Goal: Navigation & Orientation: Understand site structure

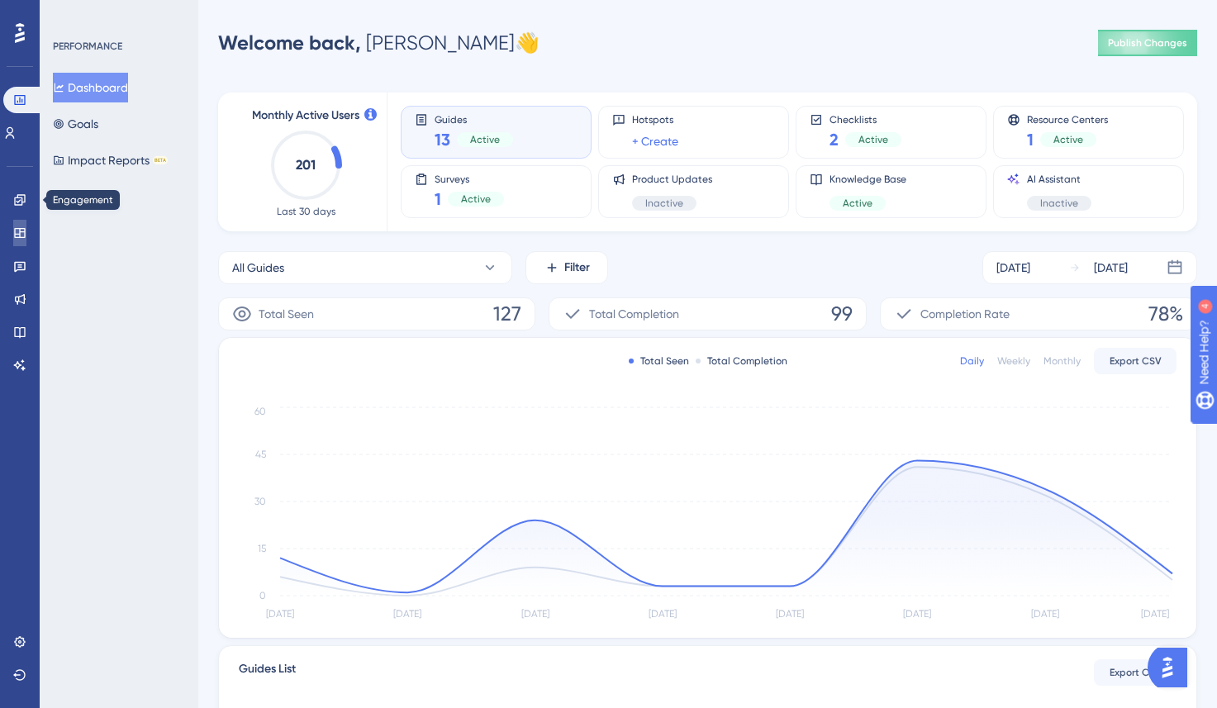
click at [22, 233] on icon at bounding box center [19, 232] width 13 height 13
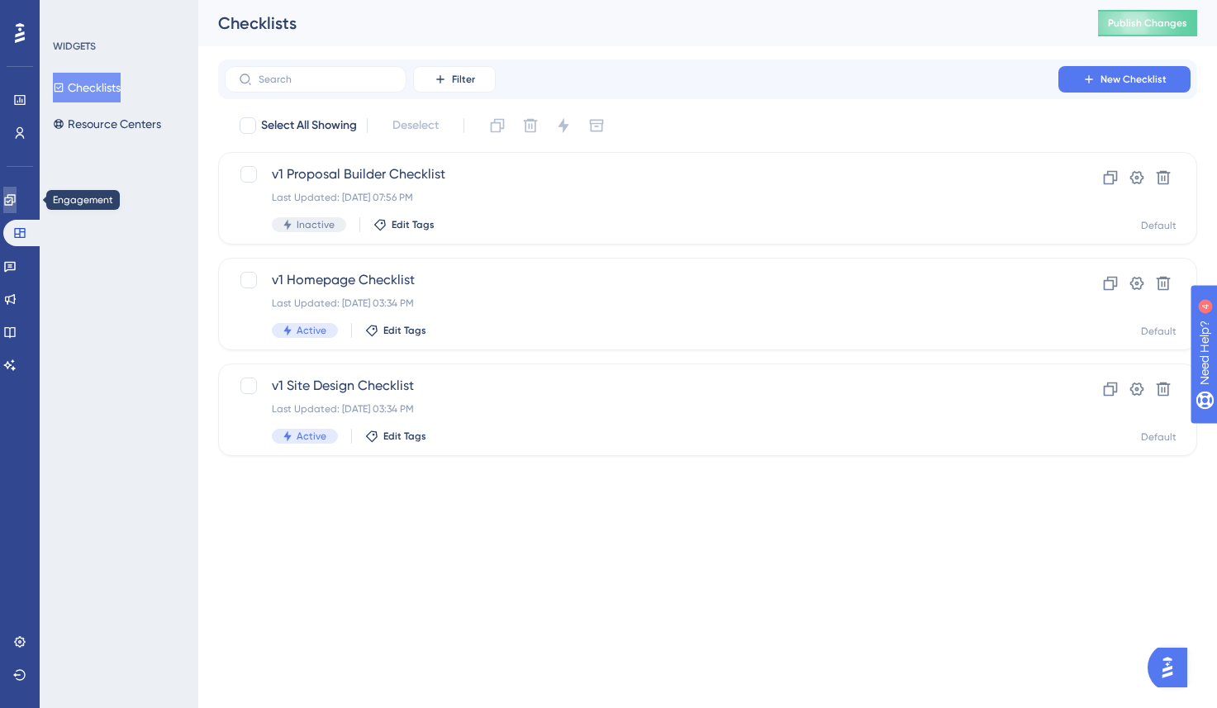
click at [15, 202] on icon at bounding box center [9, 199] width 11 height 11
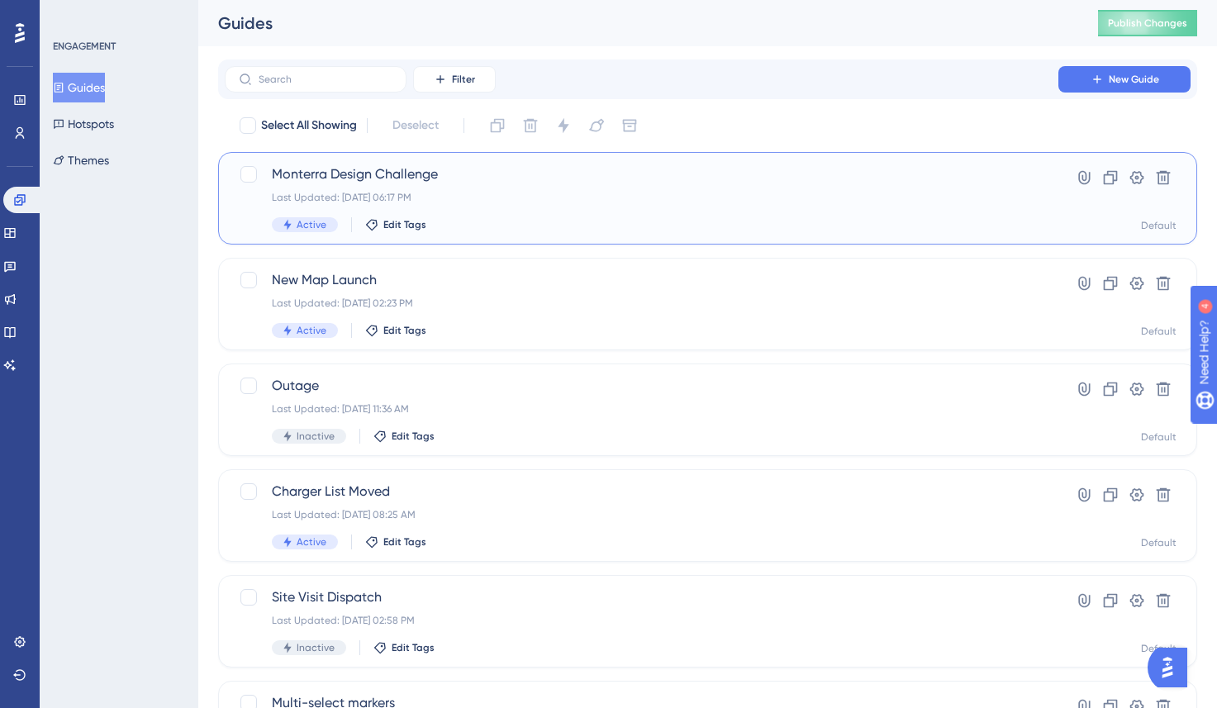
click at [454, 199] on div "Last Updated: [DATE] 06:17 PM" at bounding box center [642, 197] width 740 height 13
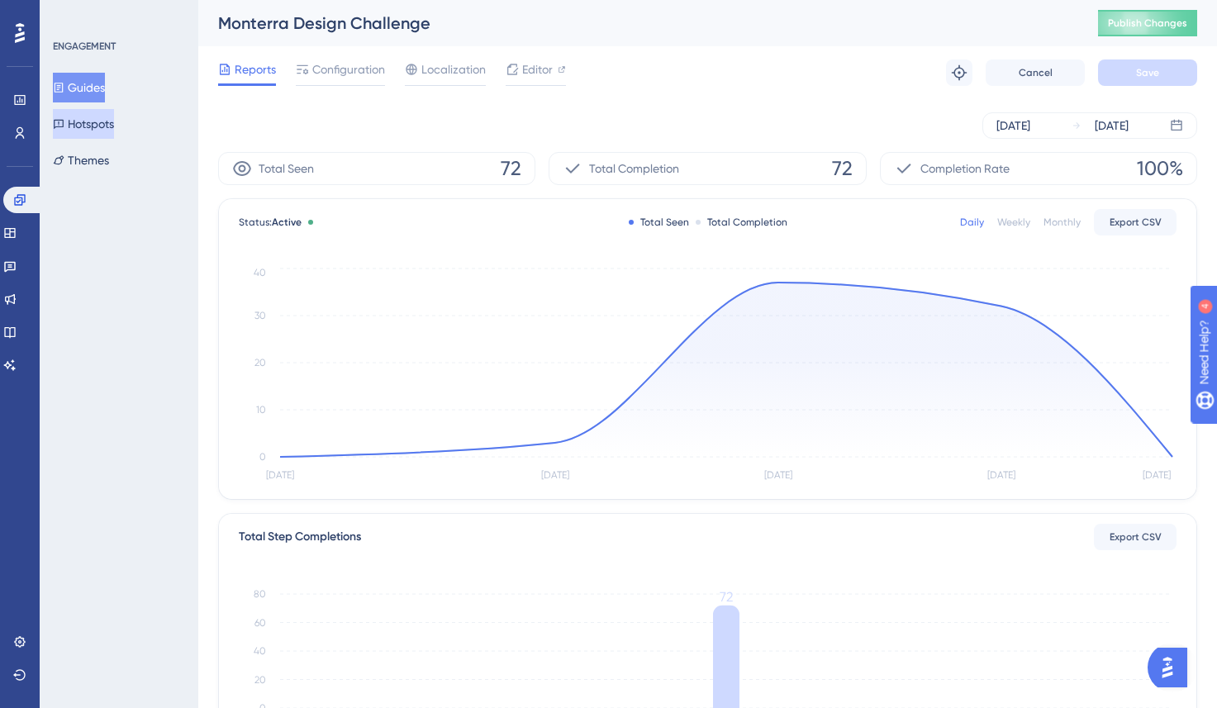
click at [107, 115] on button "Hotspots" at bounding box center [83, 124] width 61 height 30
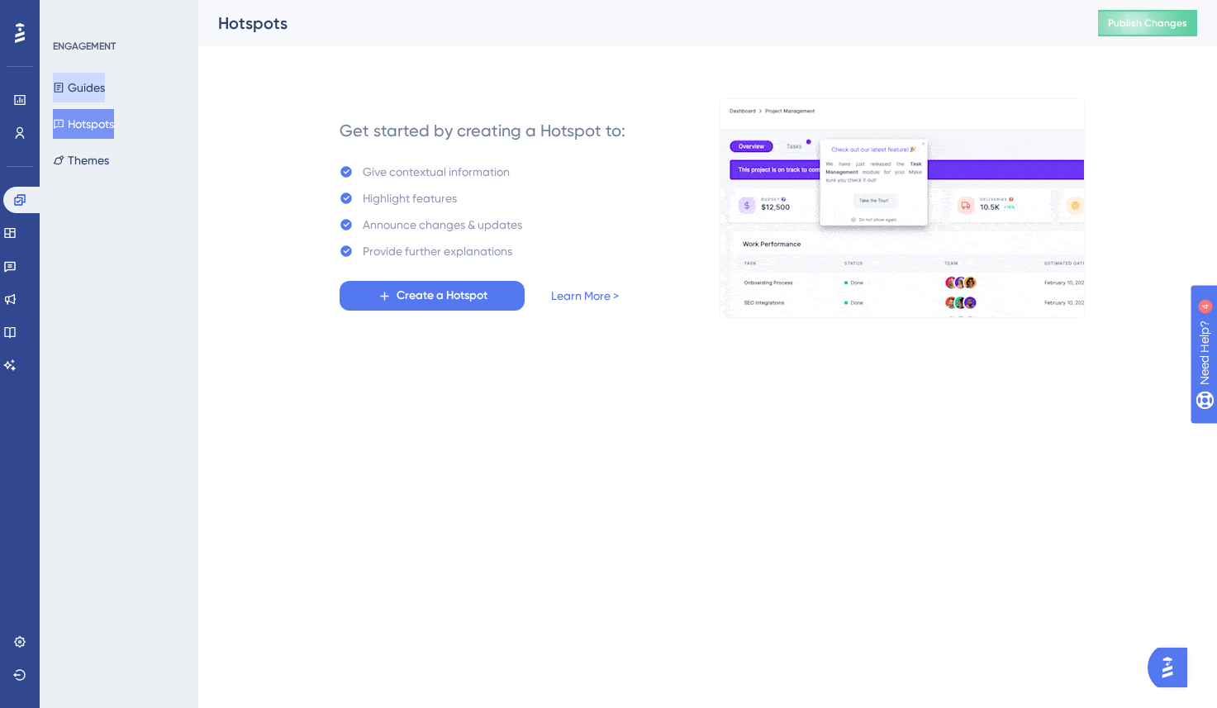
click at [105, 83] on button "Guides" at bounding box center [79, 88] width 52 height 30
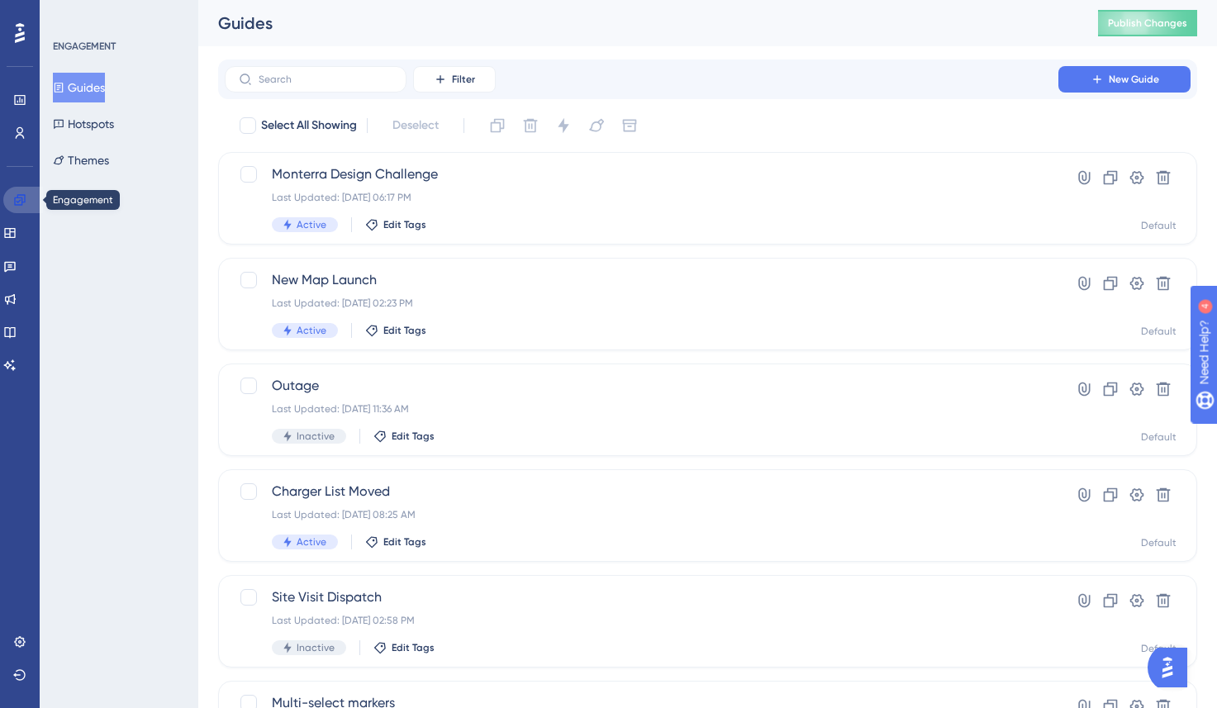
click at [17, 208] on link at bounding box center [23, 200] width 40 height 26
click at [17, 235] on icon at bounding box center [9, 232] width 13 height 13
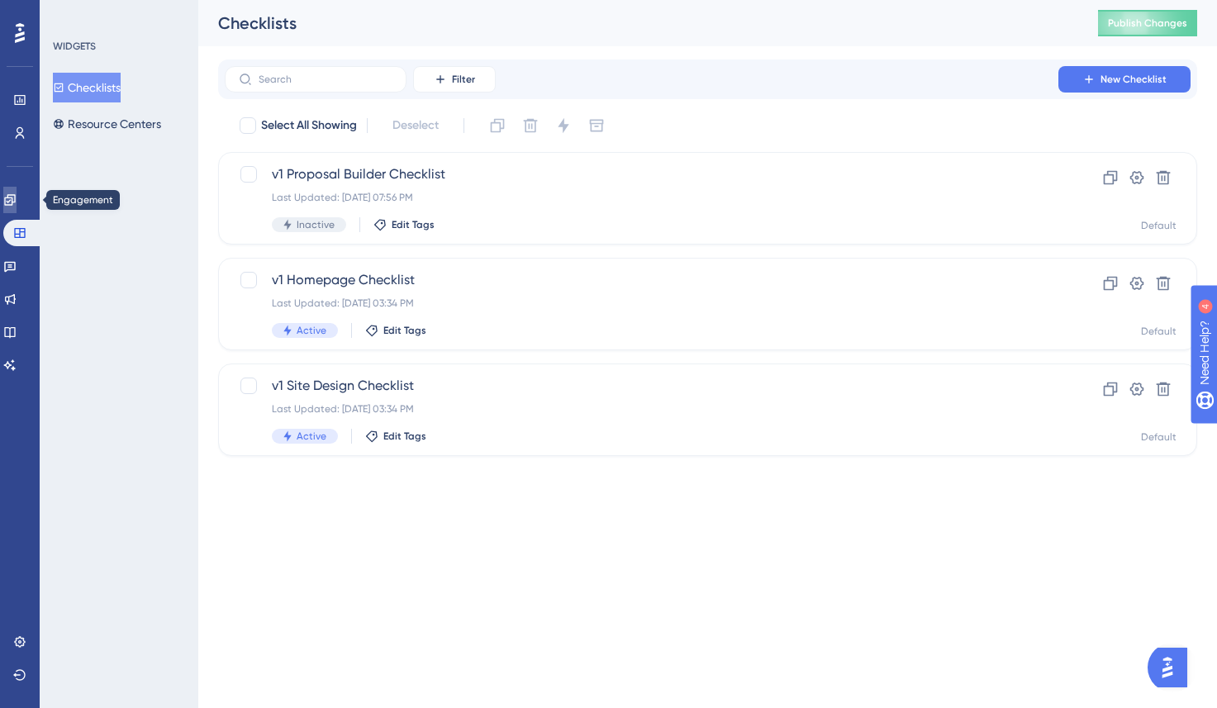
click at [17, 193] on link at bounding box center [9, 200] width 13 height 26
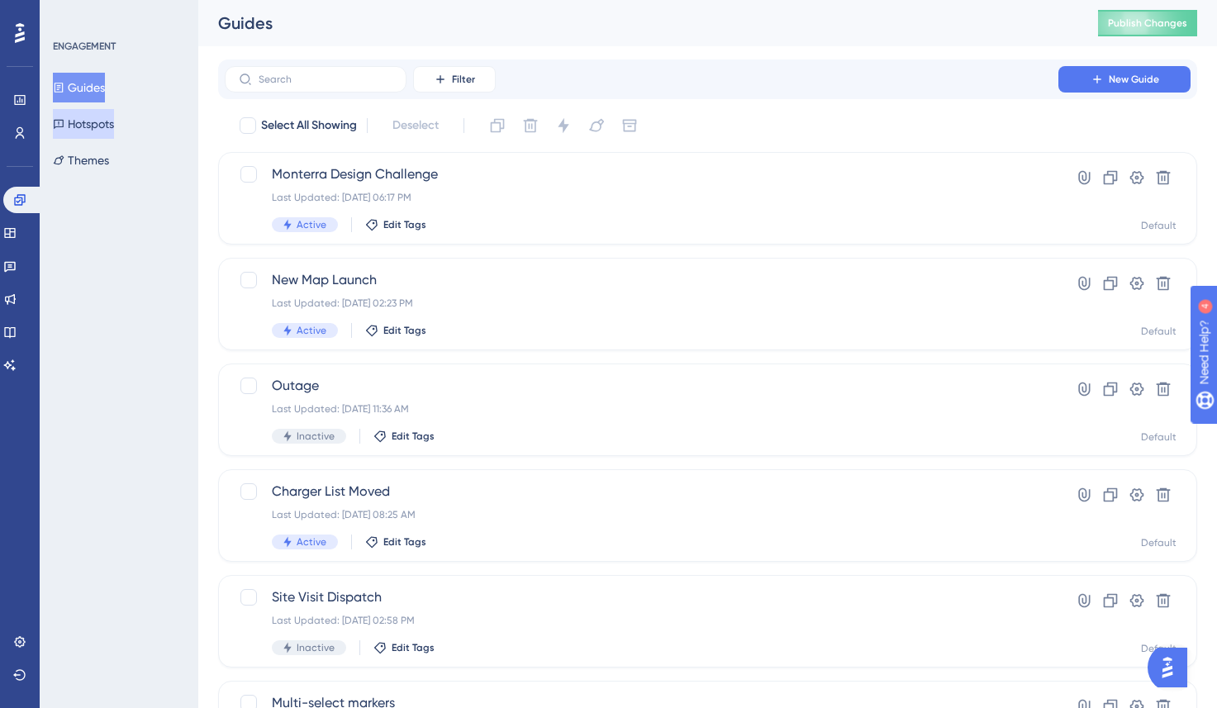
click at [114, 124] on button "Hotspots" at bounding box center [83, 124] width 61 height 30
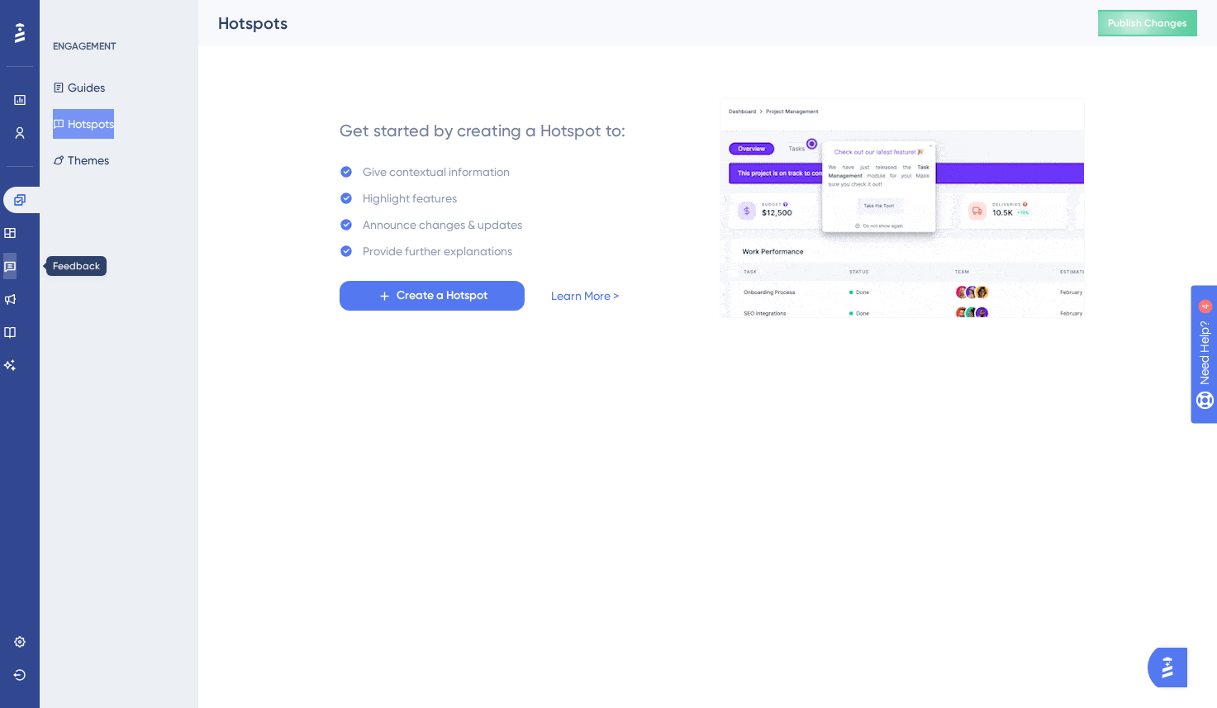
click at [17, 259] on icon at bounding box center [9, 265] width 13 height 13
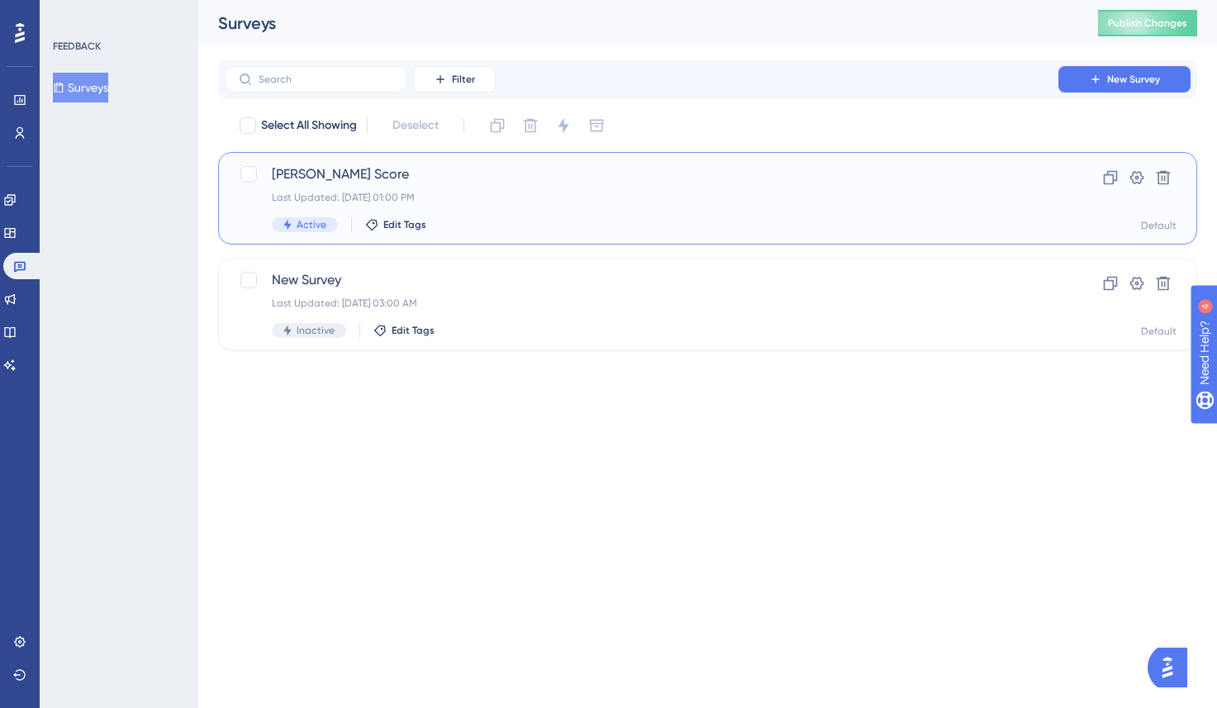
click at [464, 184] on div "[PERSON_NAME] Score Last Updated: [DATE] 01:00 PM Active Edit Tags" at bounding box center [642, 198] width 740 height 68
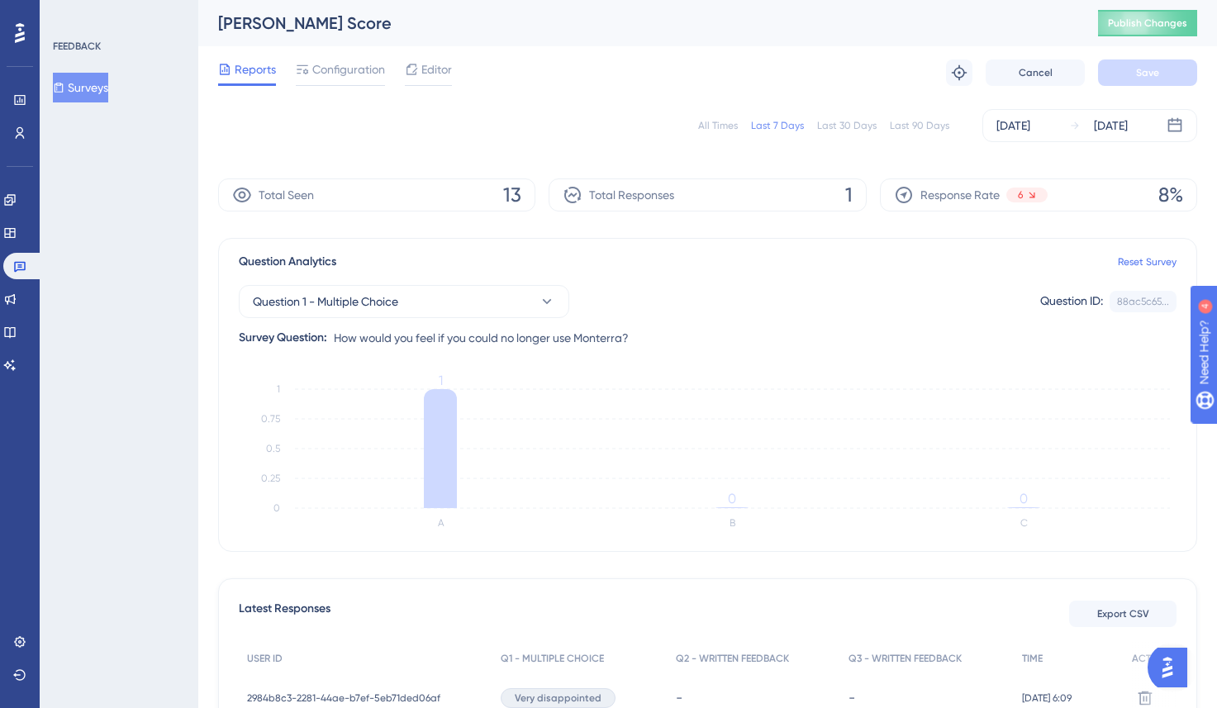
click at [849, 121] on div "Last 30 Days" at bounding box center [846, 125] width 59 height 13
click at [902, 125] on div "Last 90 Days" at bounding box center [919, 125] width 59 height 13
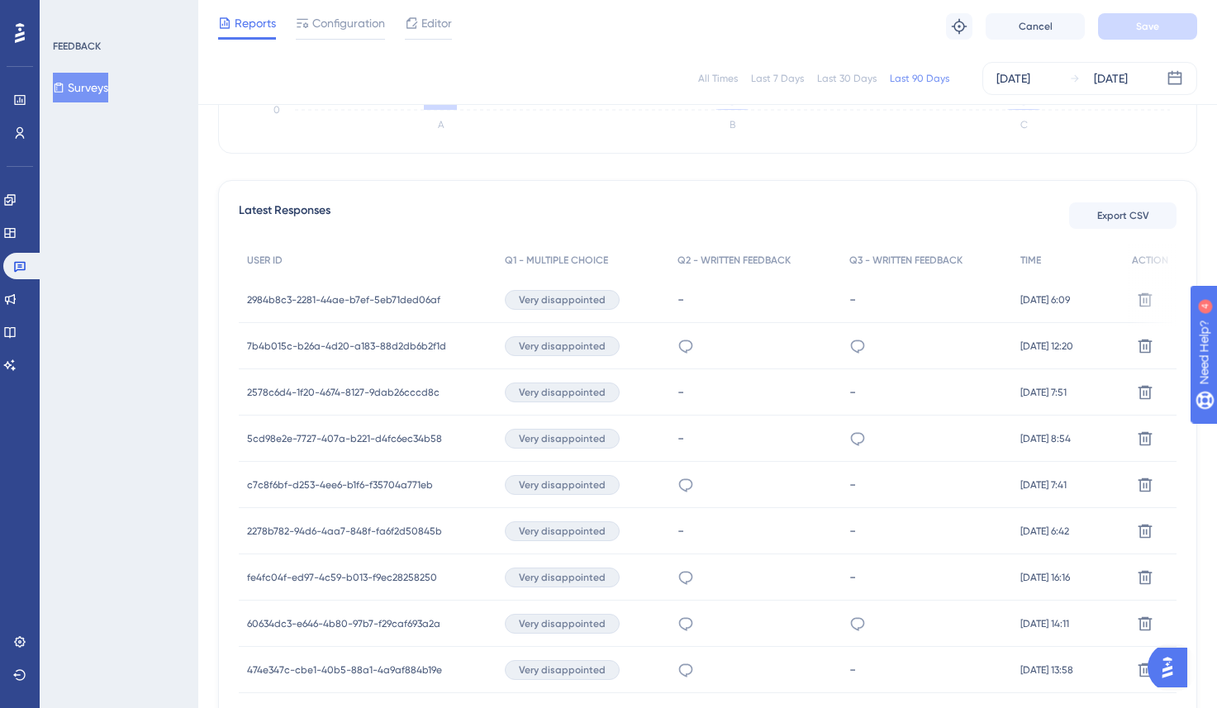
scroll to position [380, 0]
